Goal: Find specific page/section: Find specific page/section

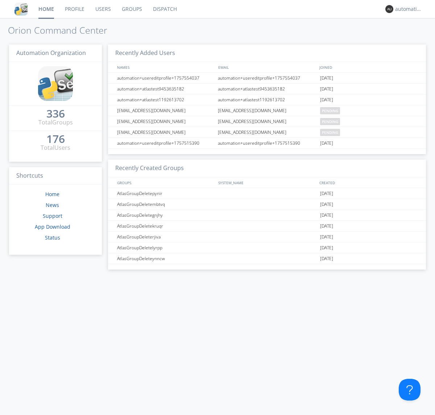
click at [164, 9] on link "Dispatch" at bounding box center [164, 9] width 35 height 18
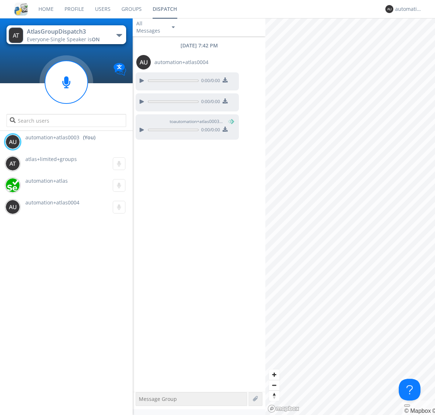
click at [119, 35] on div "button" at bounding box center [119, 35] width 6 height 3
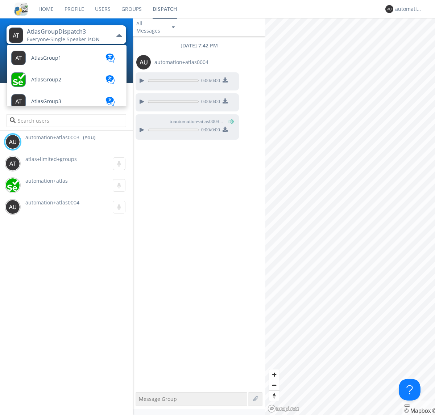
click at [55, 338] on span "AtlasGroupDispatch" at bounding box center [55, 340] width 49 height 5
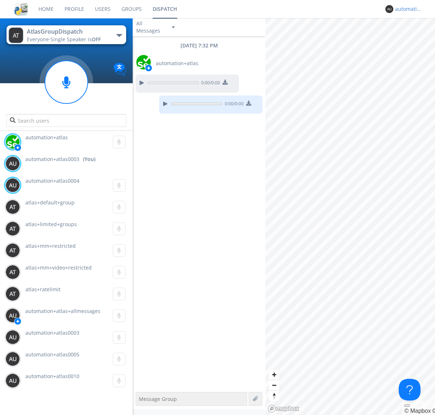
click at [406, 9] on div "automation+atlas0003" at bounding box center [408, 8] width 27 height 7
